Goal: Task Accomplishment & Management: Complete application form

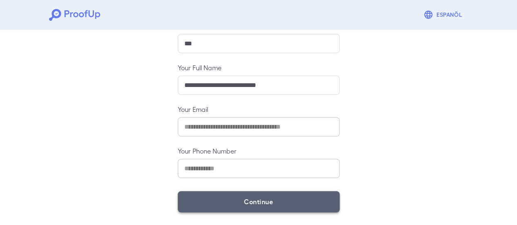
click at [209, 192] on button "Continue" at bounding box center [259, 201] width 162 height 21
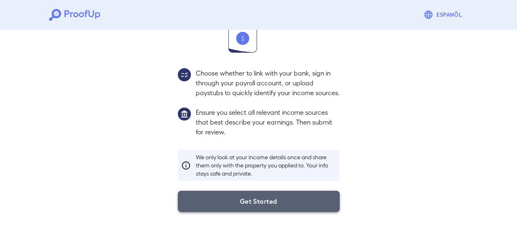
click at [289, 195] on button "Get Started" at bounding box center [259, 201] width 162 height 21
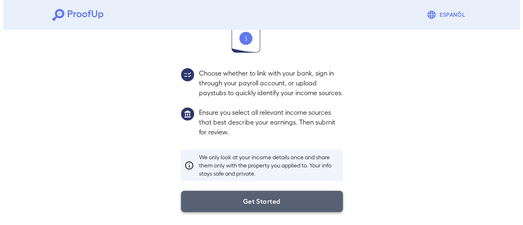
scroll to position [87, 0]
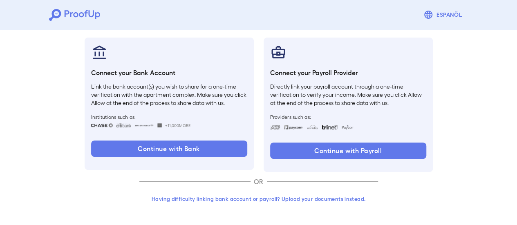
click at [321, 197] on button "Having difficulty linking bank account or payroll? Upload your documents instea…" at bounding box center [258, 199] width 239 height 15
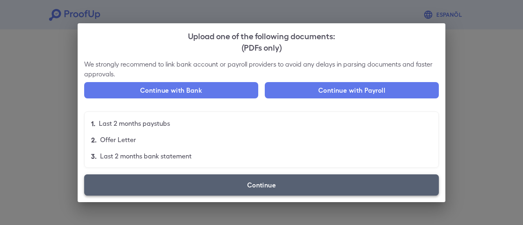
click at [231, 187] on label "Continue" at bounding box center [261, 185] width 355 height 21
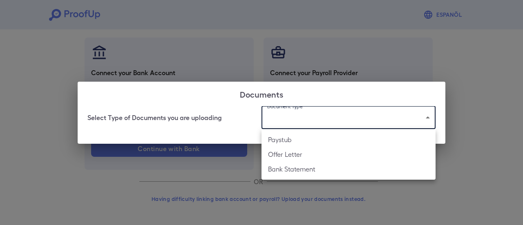
click at [318, 114] on body "Espanõl Go back How Would You Like to Verify Your Income? There are multiple wa…" at bounding box center [261, 69] width 523 height 312
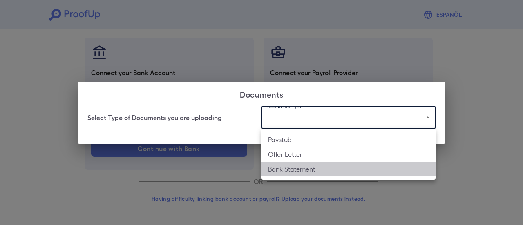
click at [312, 173] on li "Bank Statement" at bounding box center [349, 169] width 174 height 15
type input "**********"
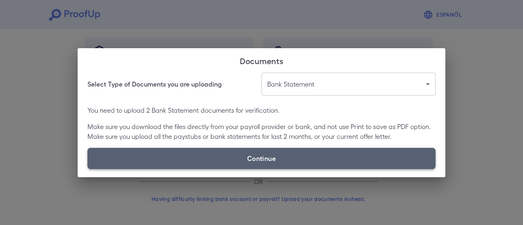
click at [221, 157] on label "Continue" at bounding box center [262, 158] width 348 height 21
click at [88, 169] on input "Continue" at bounding box center [88, 169] width 0 height 0
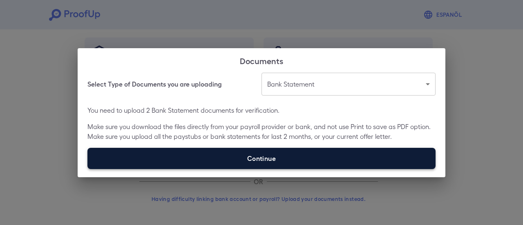
type input "**********"
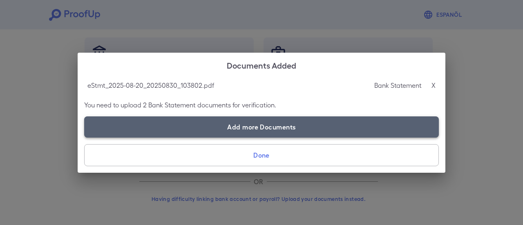
click at [224, 130] on label "Add more Documents" at bounding box center [261, 127] width 355 height 21
click at [85, 137] on input "Add more Documents" at bounding box center [84, 137] width 0 height 0
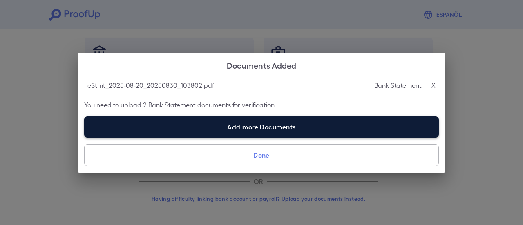
type input "**********"
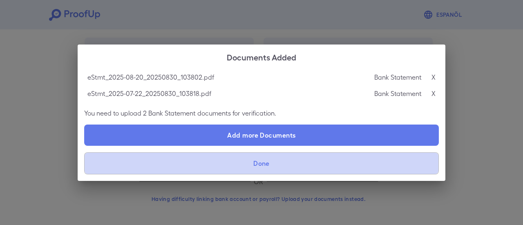
click at [277, 164] on button "Done" at bounding box center [261, 164] width 355 height 22
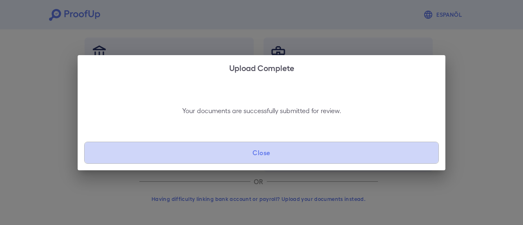
click at [353, 149] on button "Close" at bounding box center [261, 153] width 355 height 22
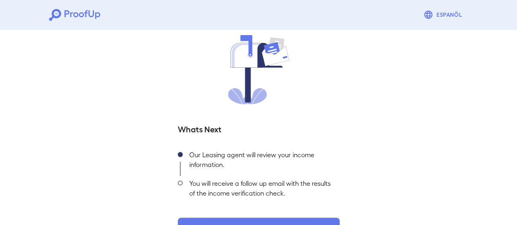
scroll to position [88, 0]
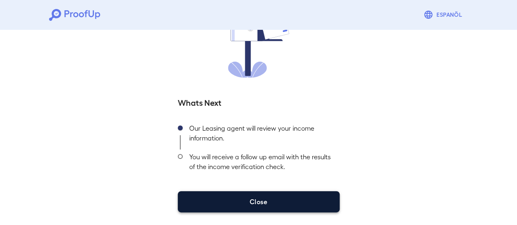
click at [262, 203] on button "Close" at bounding box center [259, 201] width 162 height 21
click at [301, 199] on button "Close" at bounding box center [259, 201] width 162 height 21
